Goal: Task Accomplishment & Management: Manage account settings

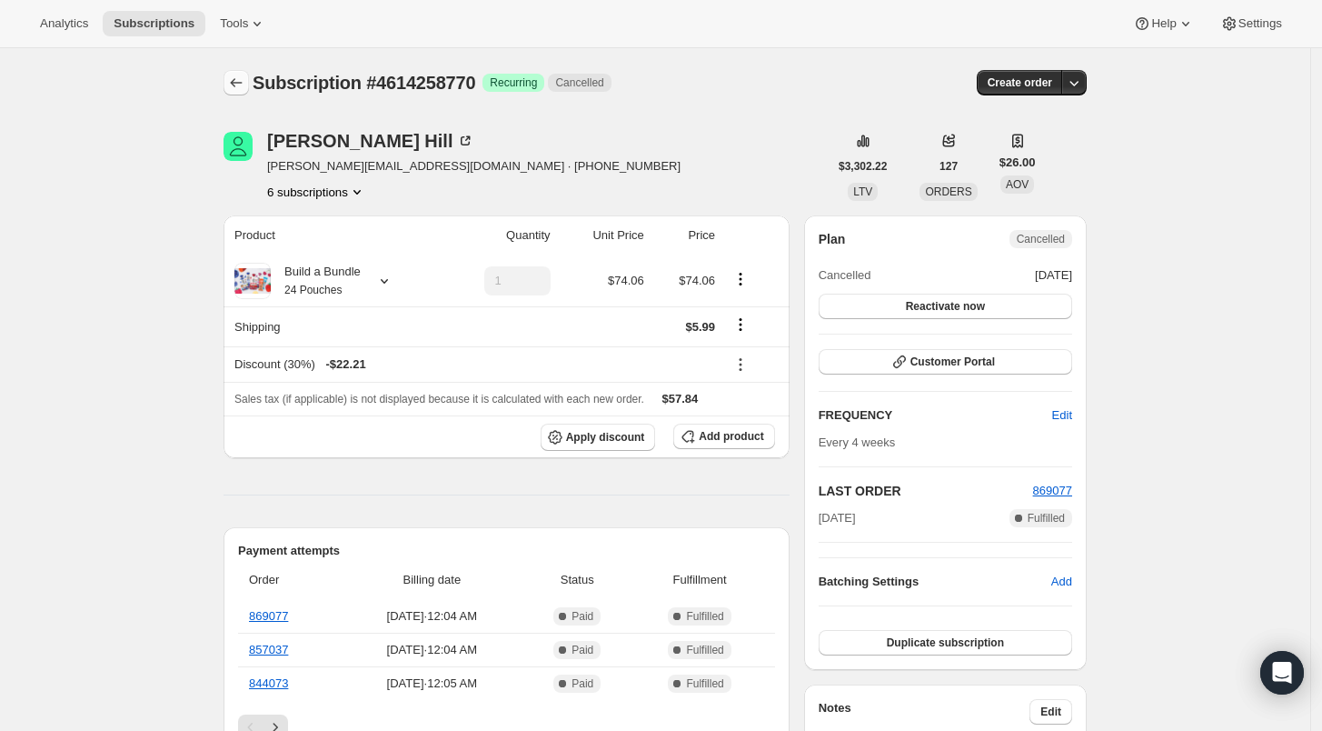
click at [245, 87] on icon "Subscriptions" at bounding box center [236, 83] width 18 height 18
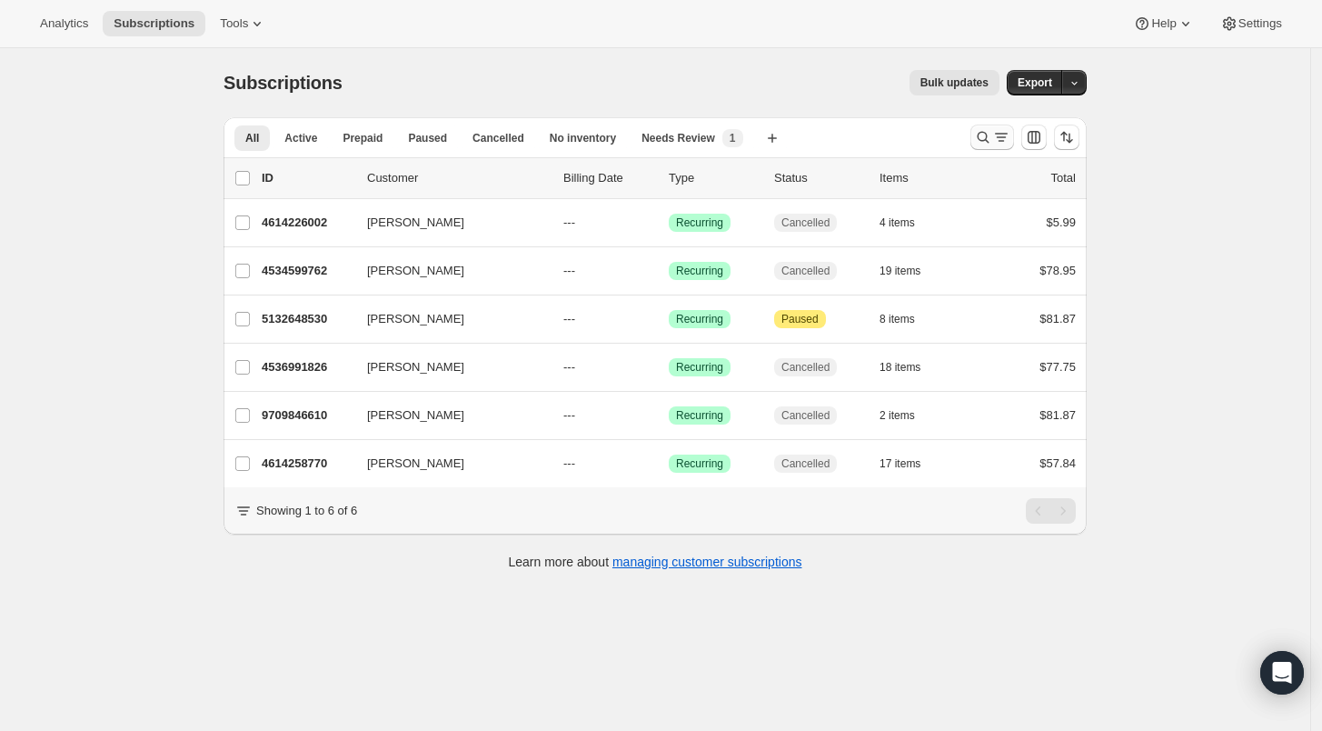
click at [984, 136] on icon "Search and filter results" at bounding box center [983, 137] width 18 height 18
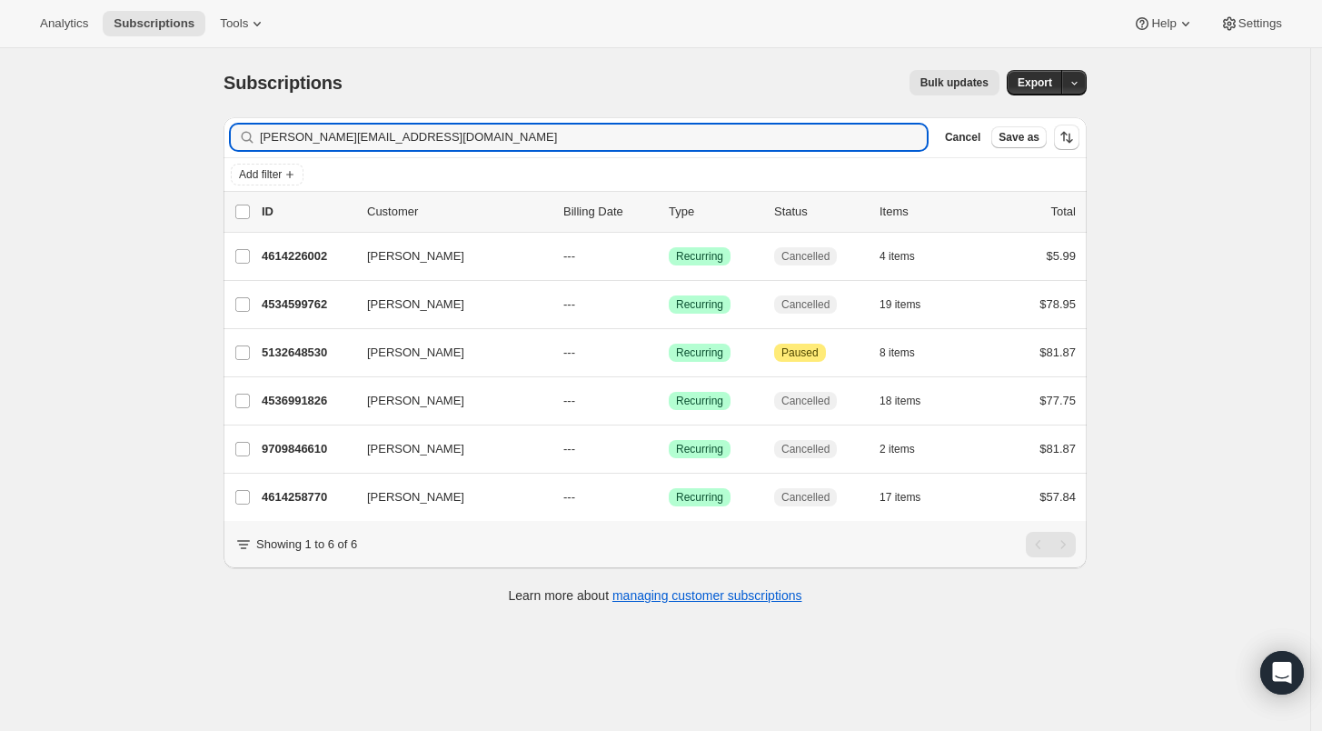
drag, startPoint x: 374, startPoint y: 137, endPoint x: 224, endPoint y: 139, distance: 149.9
click at [224, 139] on div "Filter subscribers lee@uponafarm.com Clear Cancel Save as Add filter 0 selected…" at bounding box center [648, 363] width 878 height 520
click at [377, 140] on input "lee@uponafarm.com" at bounding box center [593, 136] width 667 height 25
drag, startPoint x: 383, startPoint y: 139, endPoint x: 221, endPoint y: 131, distance: 162.9
click at [221, 131] on div "Filter subscribers lee@uponafarm.com Clear Cancel Save as Add filter 0 selected…" at bounding box center [648, 363] width 878 height 520
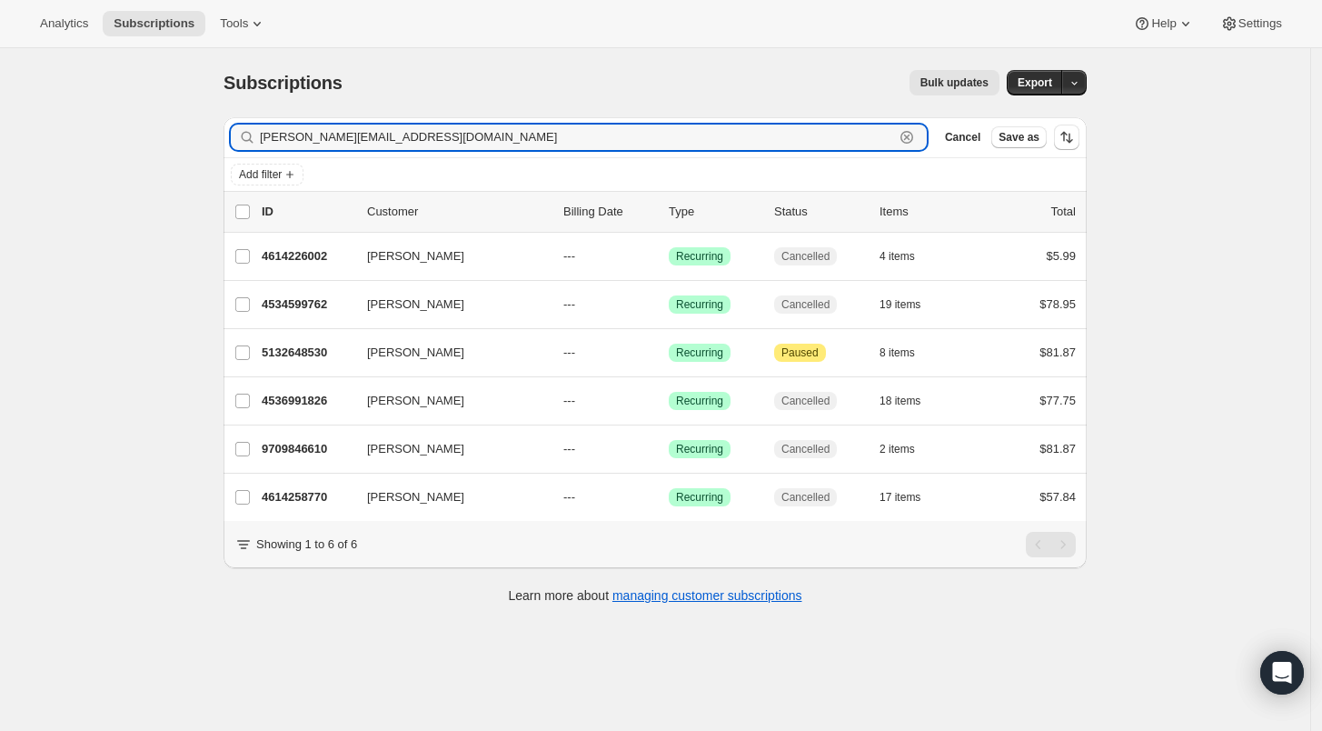
drag, startPoint x: 403, startPoint y: 144, endPoint x: 230, endPoint y: 133, distance: 173.9
click at [231, 133] on div "Filter subscribers lee@uponafarm.com Clear Cancel Save as" at bounding box center [655, 137] width 863 height 40
paste input "ana.e.novak@gmail"
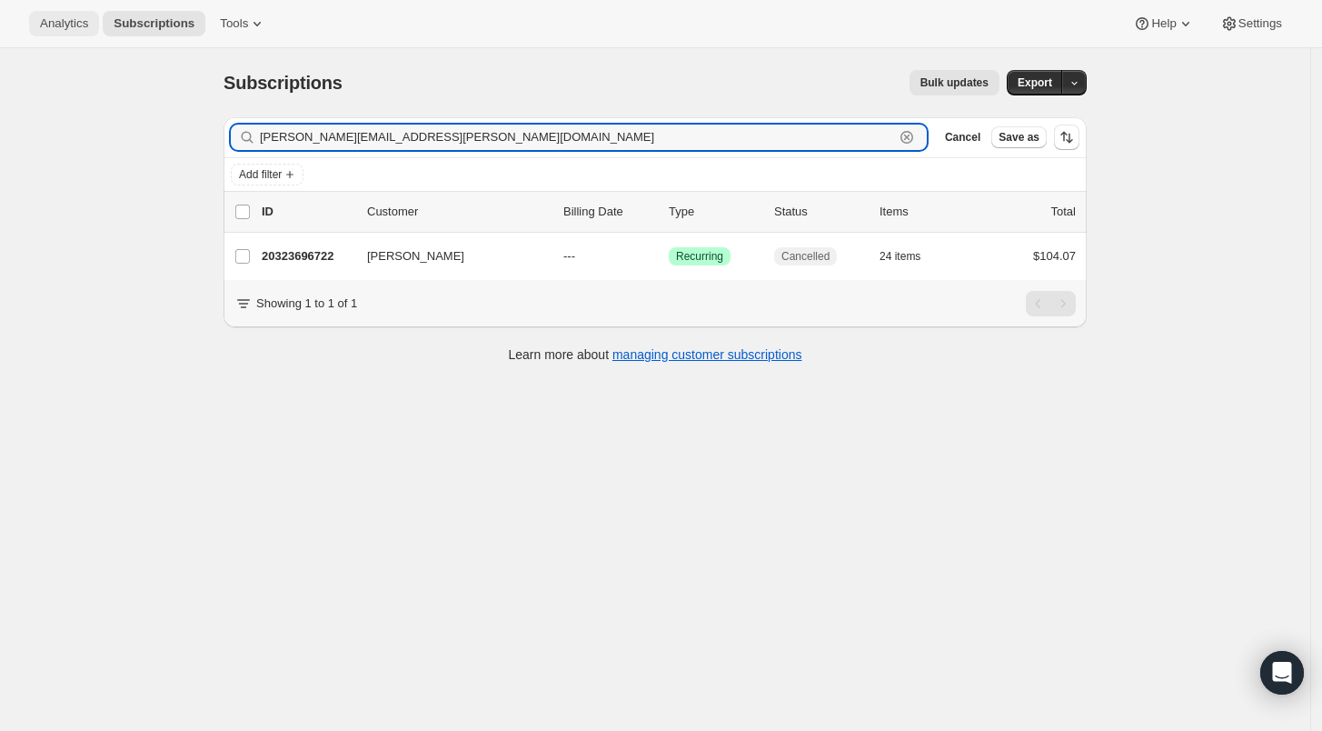
type input "ana.e.novak@gmail.com"
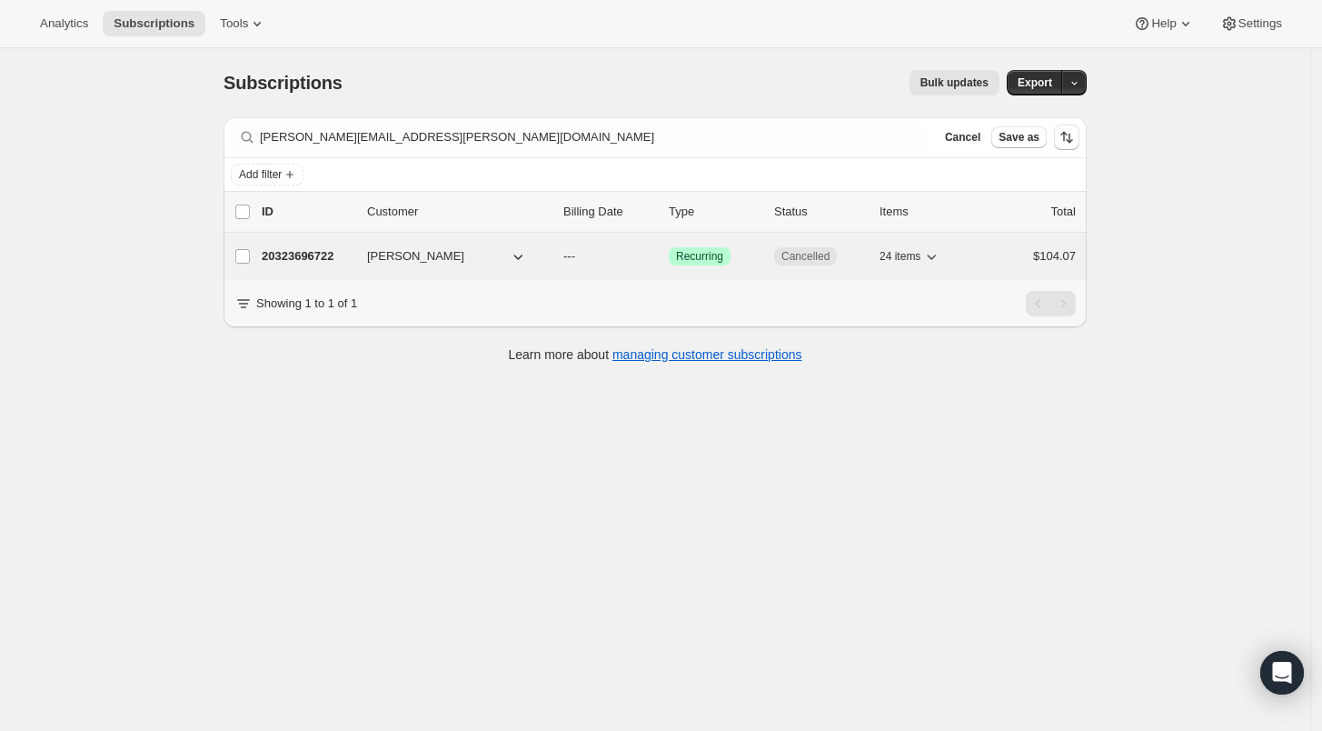
click at [305, 257] on p "20323696722" at bounding box center [307, 256] width 91 height 18
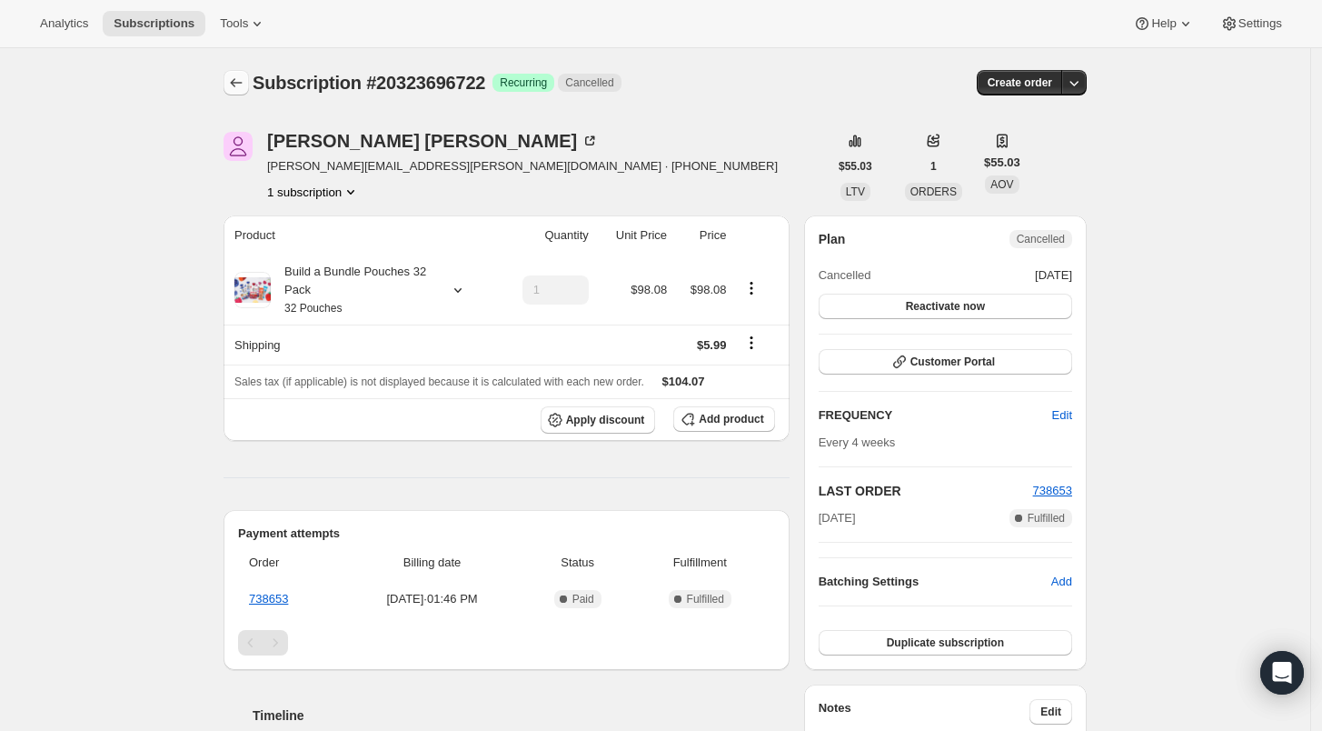
click at [245, 80] on icon "Subscriptions" at bounding box center [236, 83] width 18 height 18
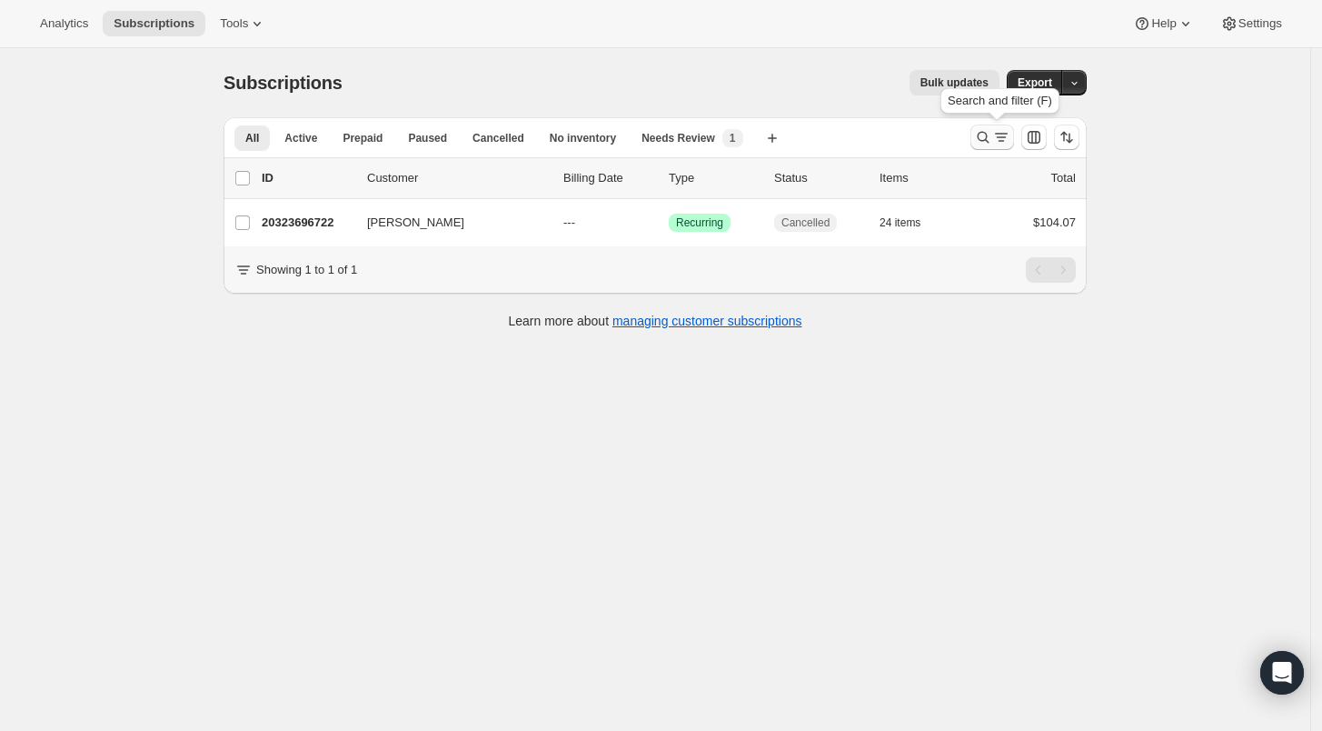
click at [983, 134] on icon "Search and filter results" at bounding box center [984, 138] width 12 height 12
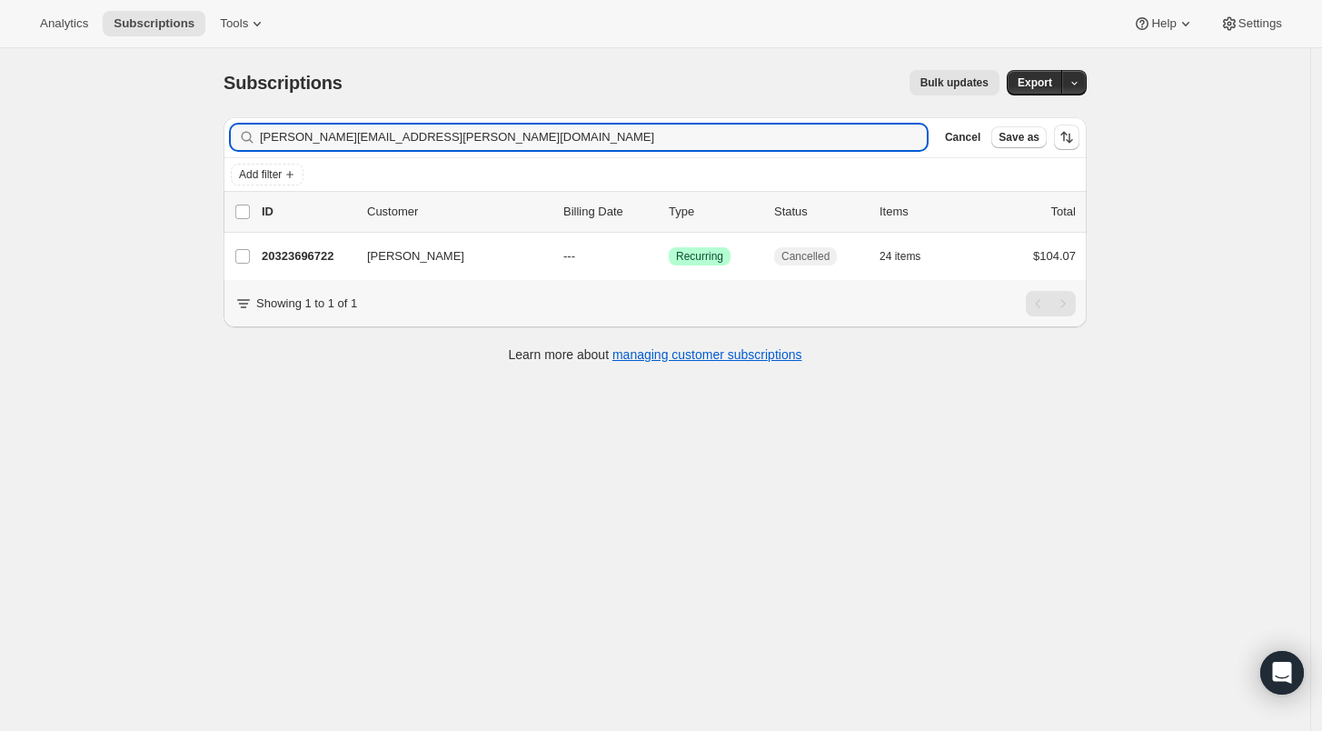
drag, startPoint x: 399, startPoint y: 135, endPoint x: 225, endPoint y: 128, distance: 173.7
click at [225, 128] on div "Filter subscribers ana.e.novak@gmail.com Clear Cancel Save as Add filter 0 sele…" at bounding box center [648, 242] width 878 height 279
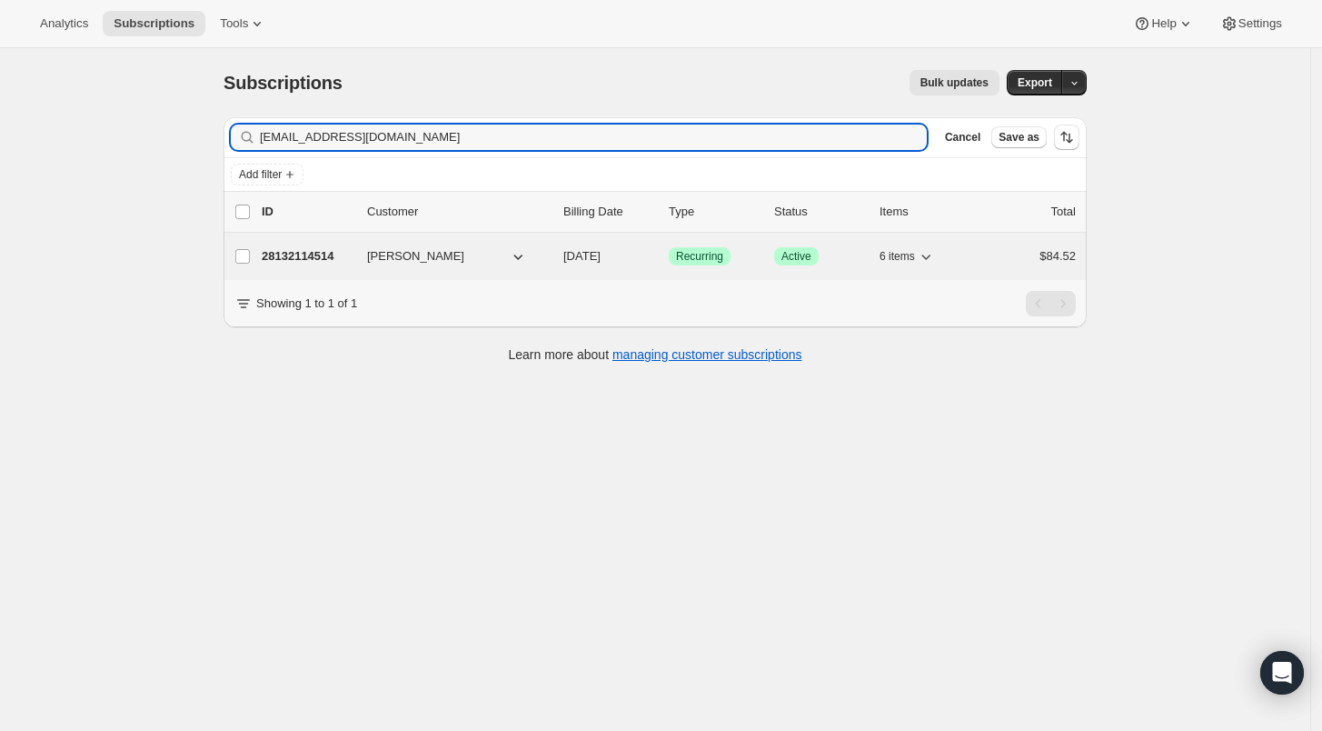
type input "ananovakesq@gmail.com"
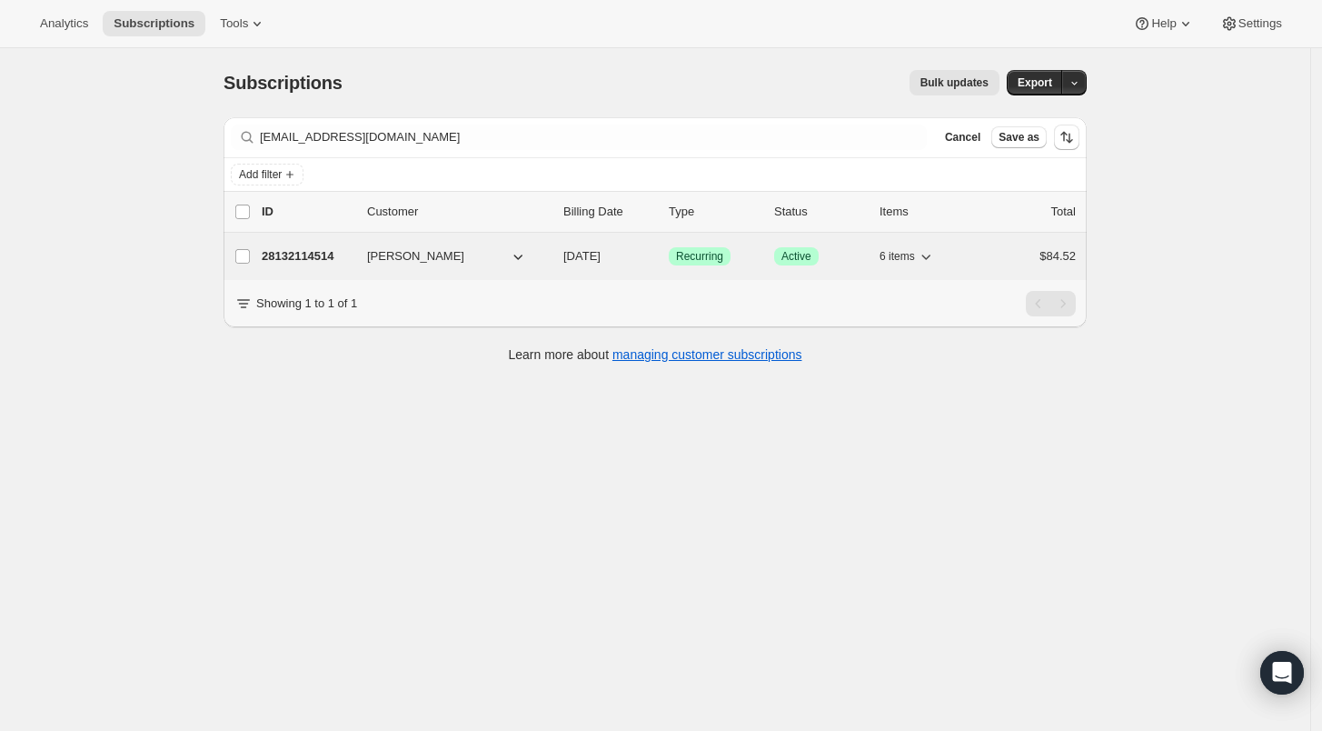
click at [303, 250] on p "28132114514" at bounding box center [307, 256] width 91 height 18
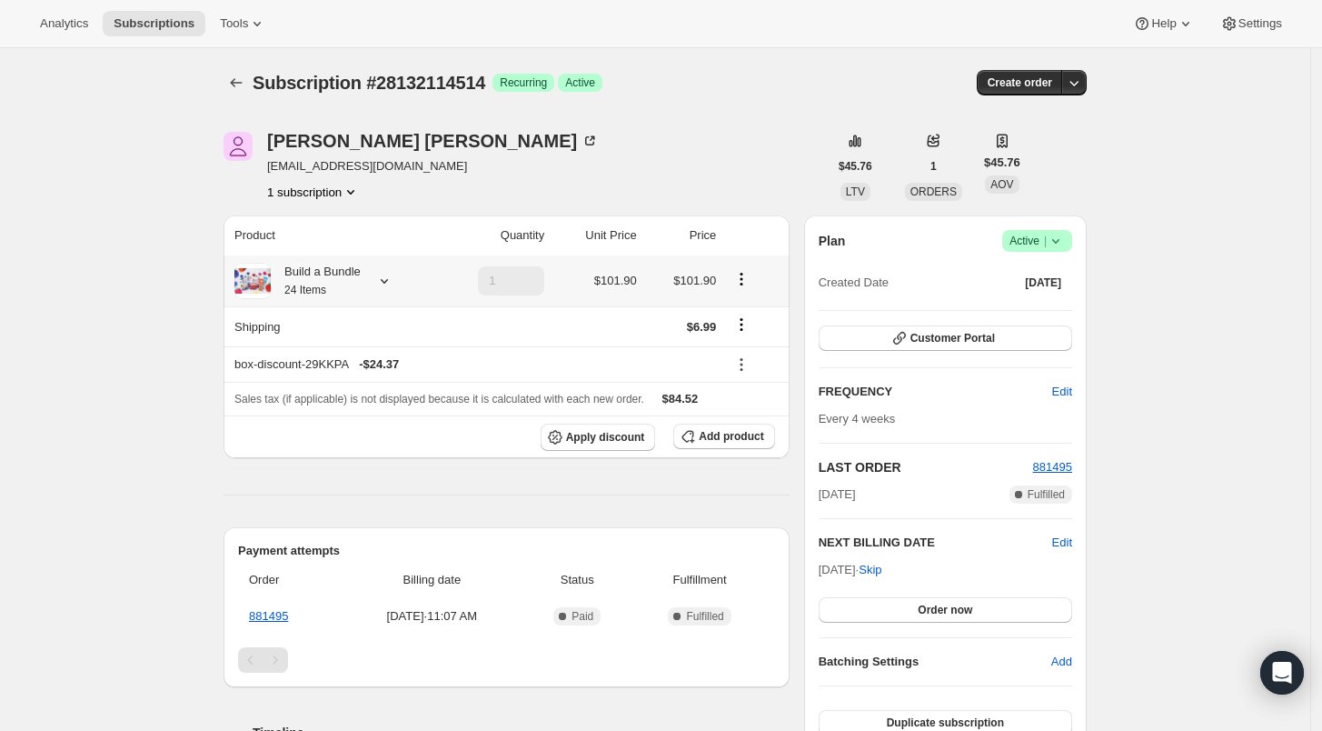
click at [373, 284] on div at bounding box center [380, 281] width 25 height 18
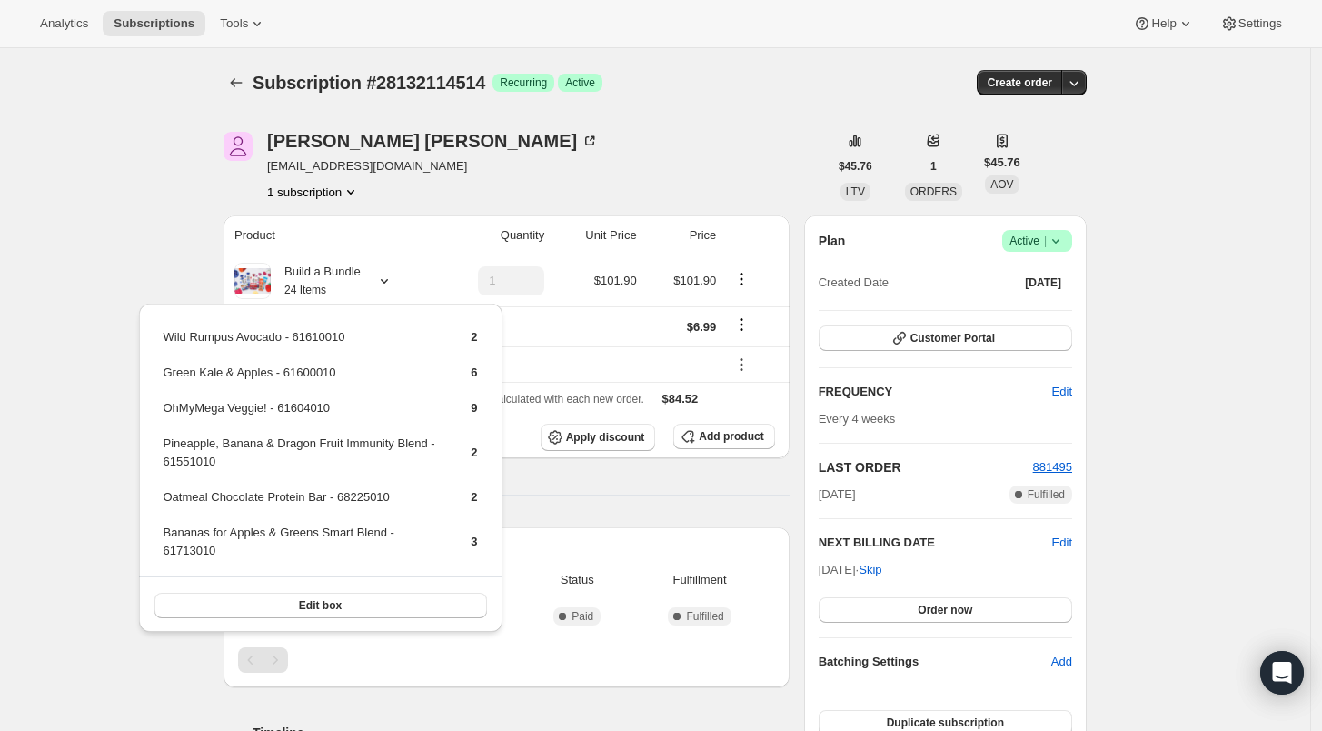
click at [589, 184] on div "Ana Novak ananovakesq@gmail.com 1 subscription" at bounding box center [526, 166] width 604 height 69
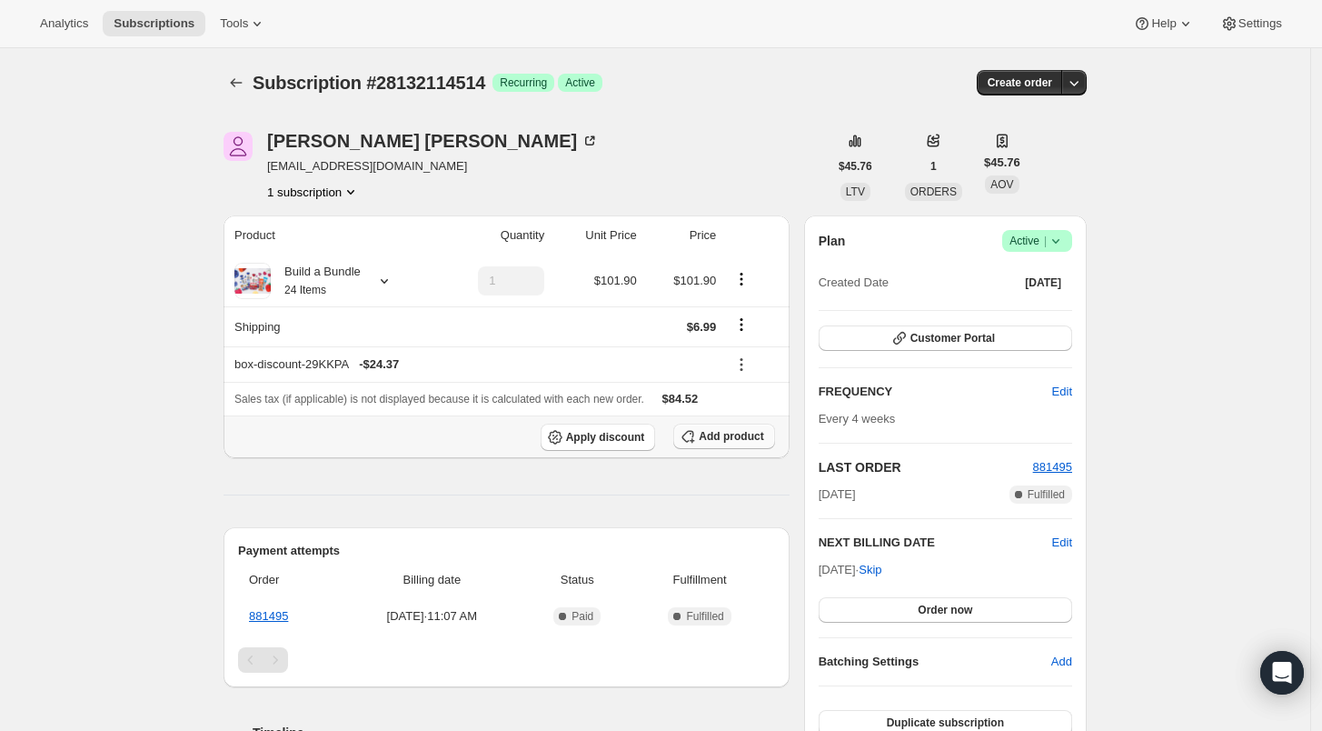
click at [739, 440] on span "Add product" at bounding box center [731, 436] width 65 height 15
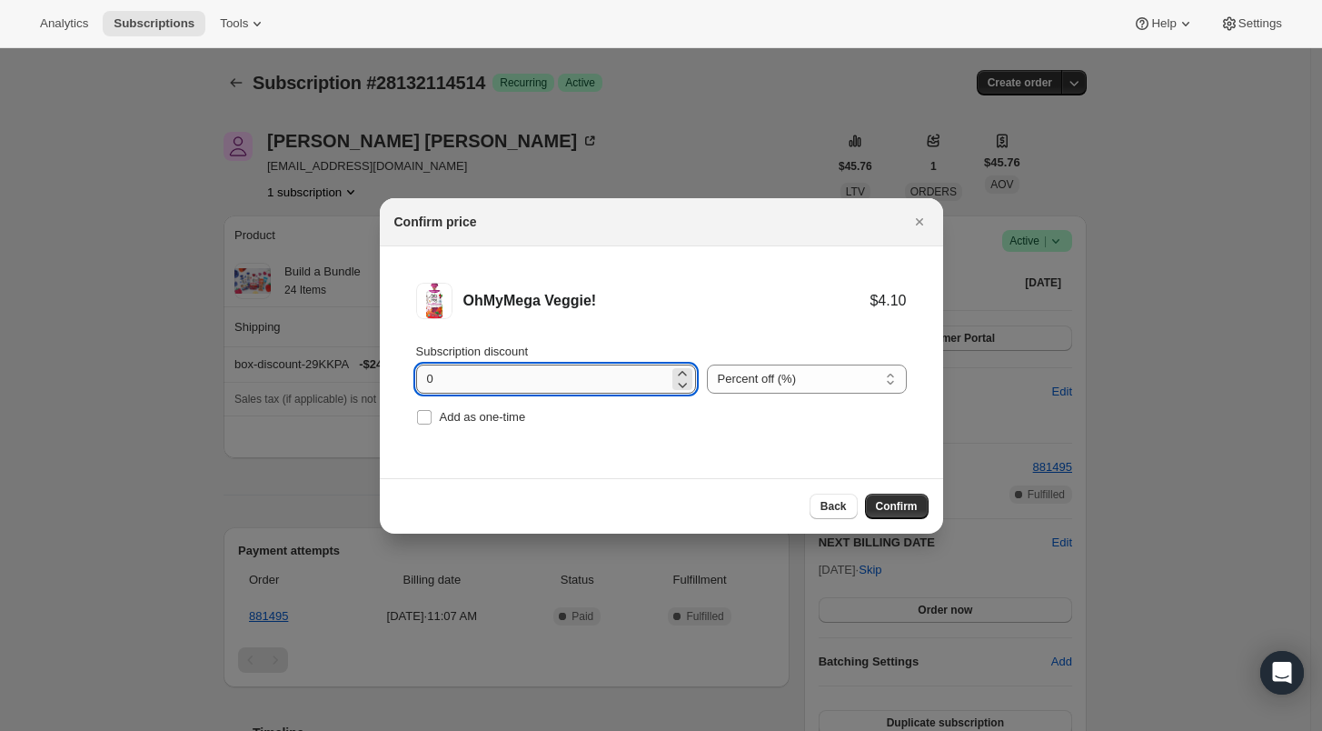
click at [424, 377] on input "0" at bounding box center [542, 378] width 253 height 29
type input "100"
click at [429, 418] on input "Add as one-time" at bounding box center [424, 417] width 15 height 15
checkbox input "true"
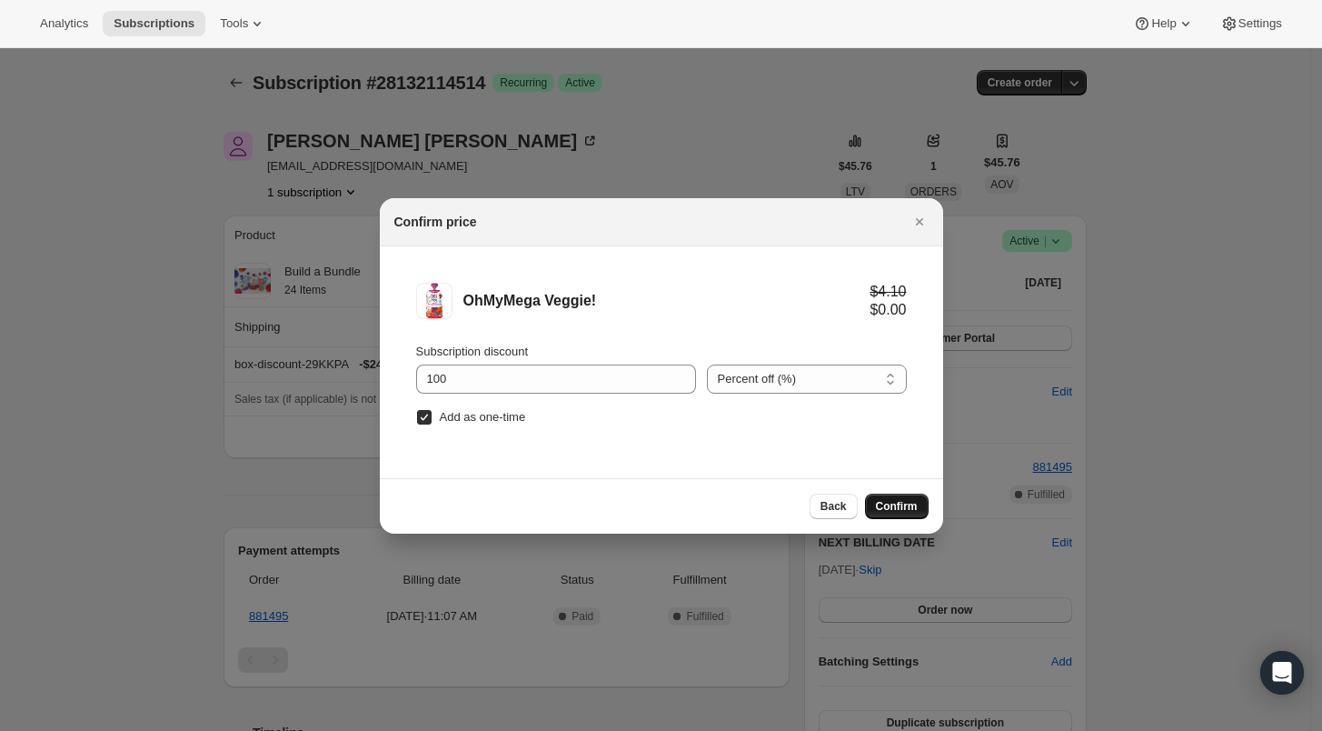
click at [887, 502] on span "Confirm" at bounding box center [897, 506] width 42 height 15
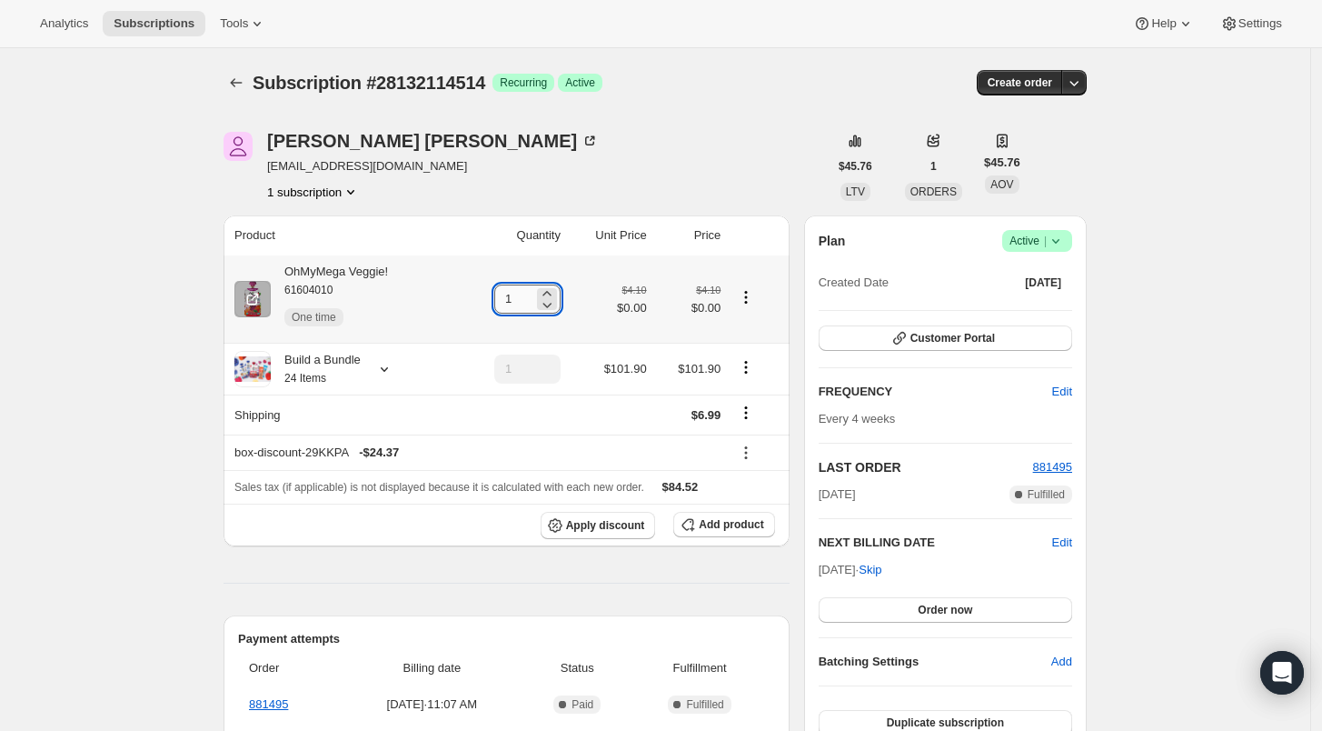
click at [527, 300] on input "1" at bounding box center [513, 298] width 39 height 29
type input "10"
click at [612, 525] on span "Apply discount" at bounding box center [605, 525] width 79 height 15
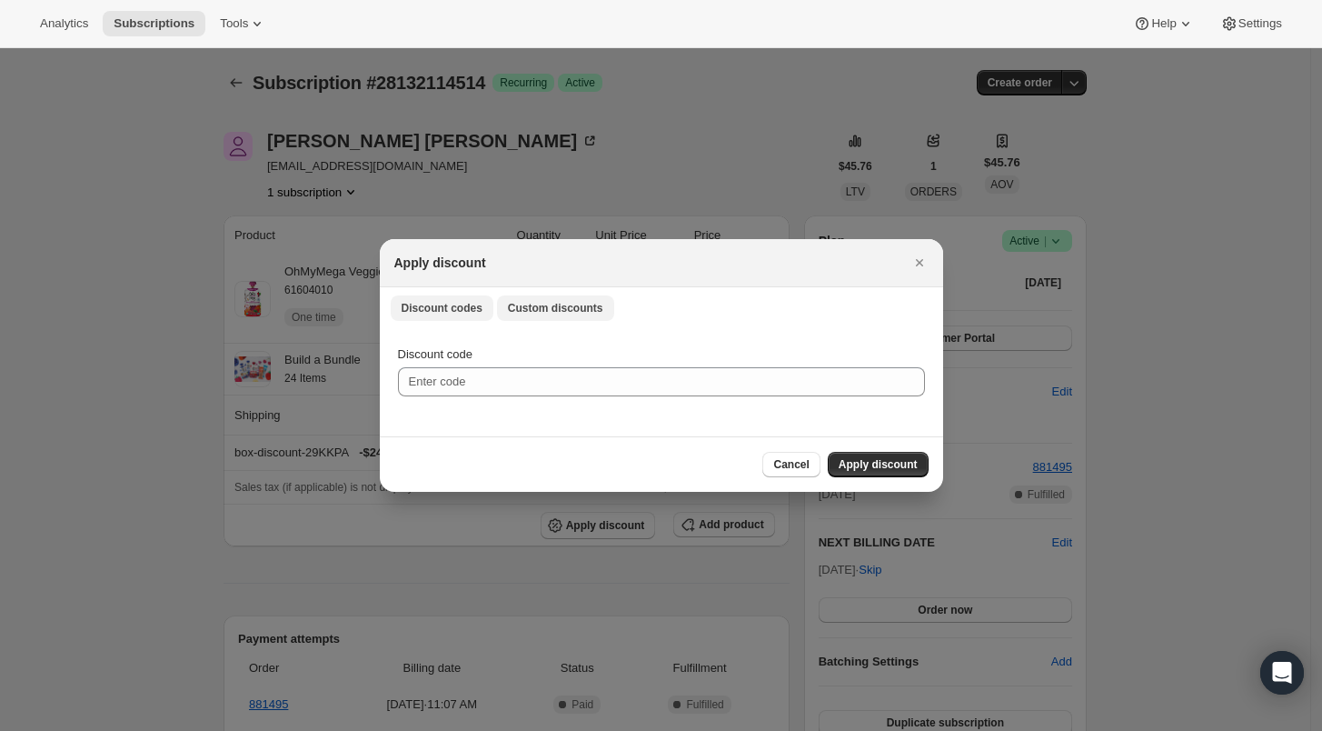
click at [562, 296] on button "Custom discounts" at bounding box center [555, 307] width 117 height 25
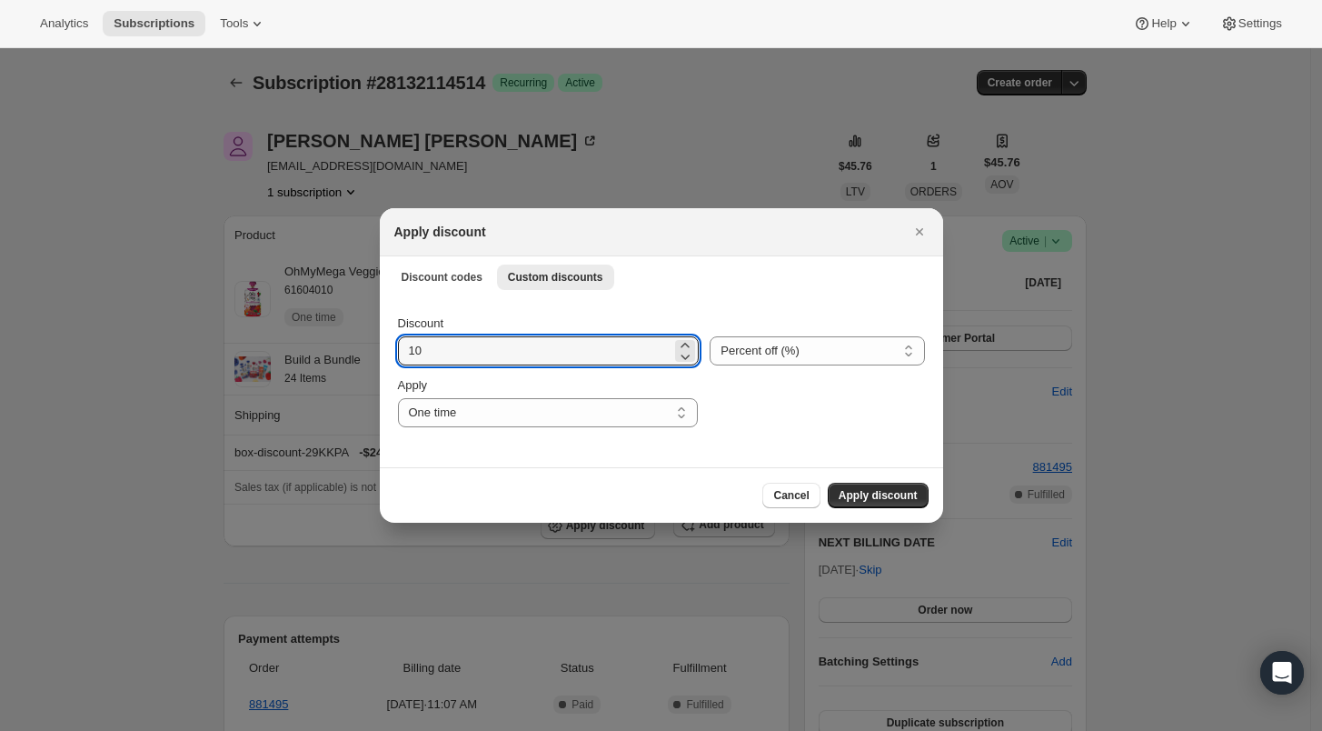
drag, startPoint x: 433, startPoint y: 350, endPoint x: 363, endPoint y: 345, distance: 71.0
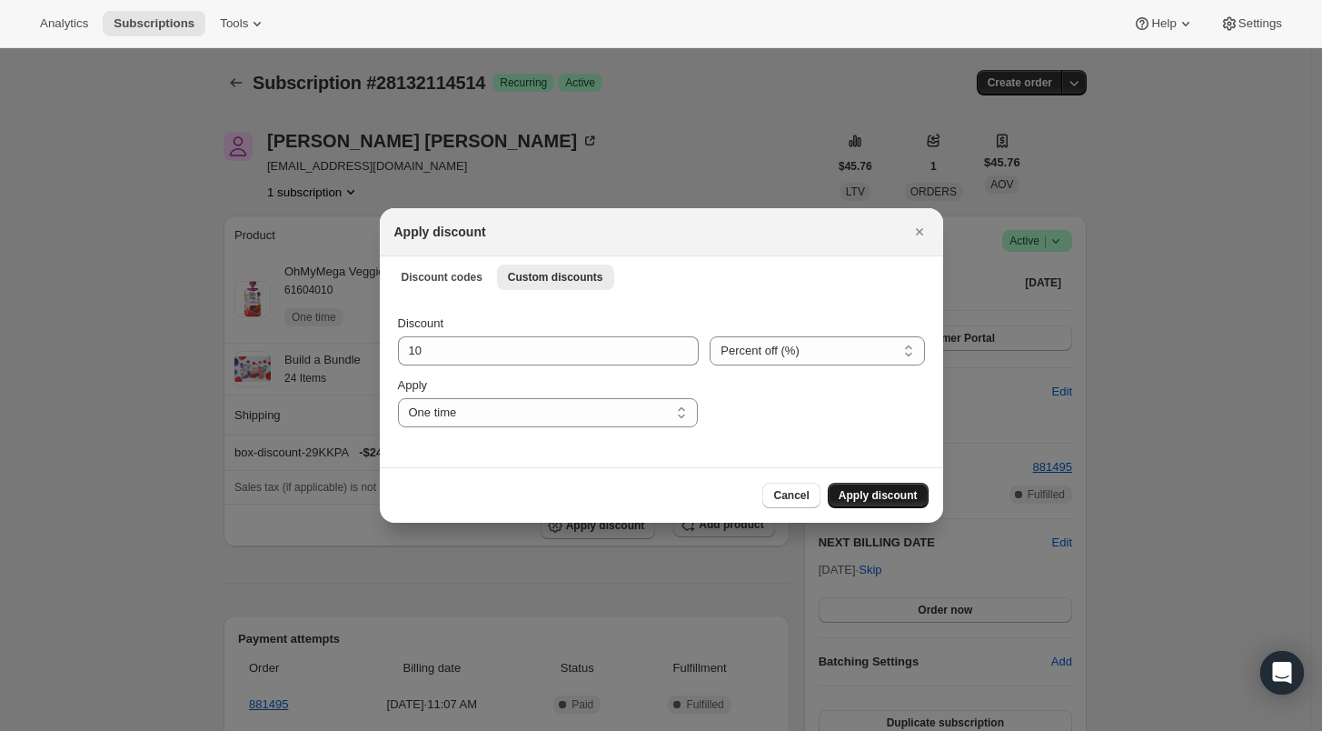
click at [876, 491] on span "Apply discount" at bounding box center [878, 495] width 79 height 15
